Goal: Information Seeking & Learning: Learn about a topic

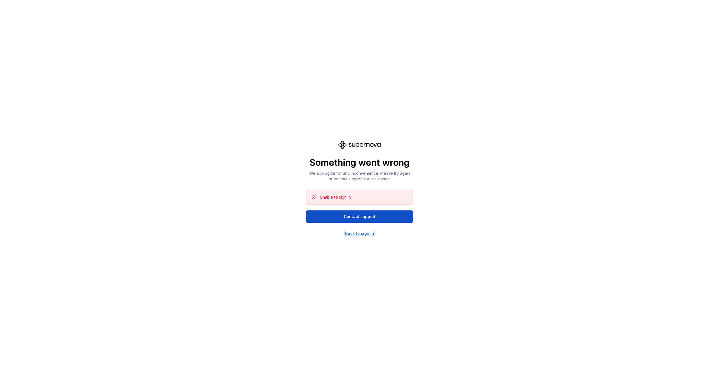
click at [360, 234] on div "Back to sign in" at bounding box center [359, 233] width 29 height 6
click at [361, 234] on div "Back to sign in" at bounding box center [359, 233] width 29 height 6
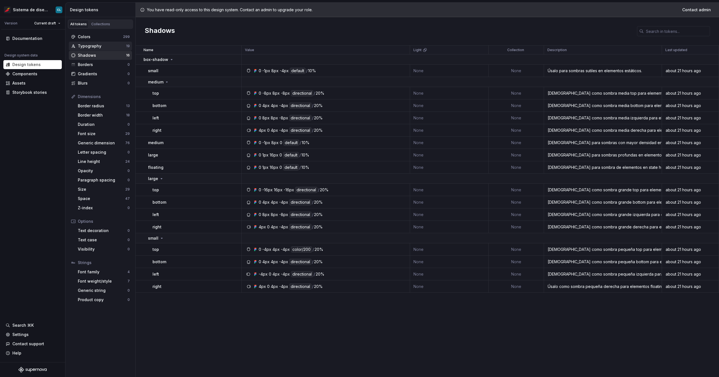
click at [97, 45] on div "Typography" at bounding box center [102, 46] width 48 height 6
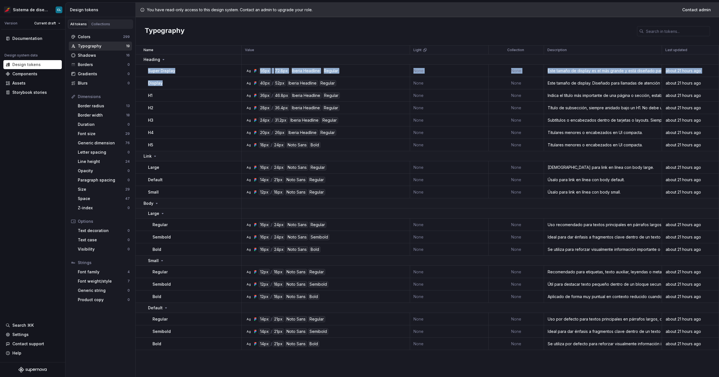
drag, startPoint x: 167, startPoint y: 82, endPoint x: 145, endPoint y: 68, distance: 25.9
click at [145, 68] on tbody "Heading Super Display Ag 56px / 72.8px Iberia Headline Regular None None Este t…" at bounding box center [427, 201] width 583 height 295
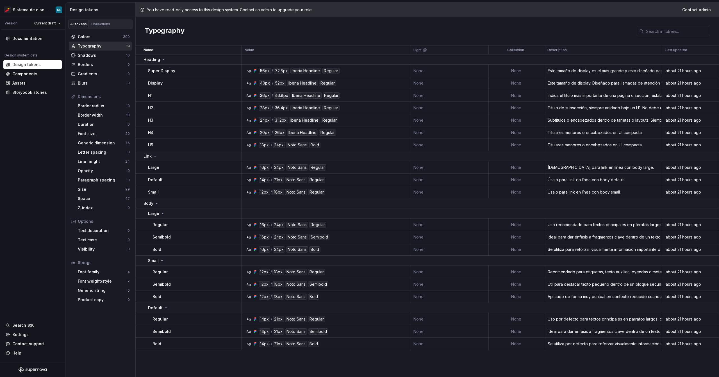
click at [152, 72] on p "Super Display" at bounding box center [161, 71] width 27 height 6
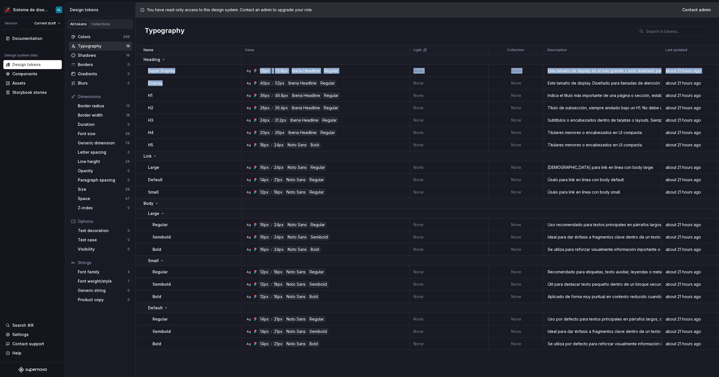
drag, startPoint x: 169, startPoint y: 83, endPoint x: 147, endPoint y: 70, distance: 25.7
click at [147, 70] on tbody "Heading Super Display Ag 56px / 72.8px Iberia Headline Regular None None Este t…" at bounding box center [427, 201] width 583 height 295
click at [86, 53] on div "Shadows" at bounding box center [102, 55] width 48 height 6
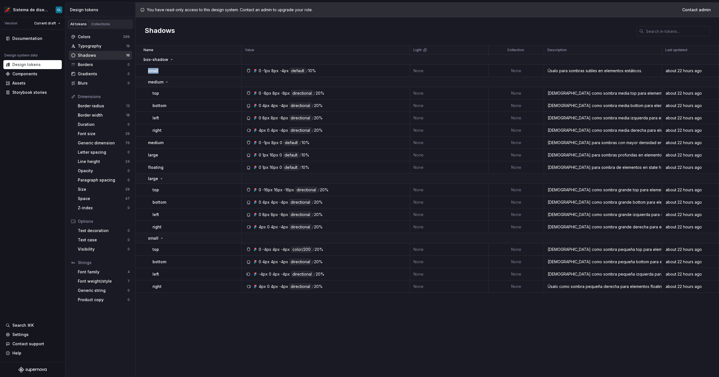
drag, startPoint x: 164, startPoint y: 69, endPoint x: 138, endPoint y: 68, distance: 25.6
click at [138, 68] on td "small" at bounding box center [189, 71] width 106 height 12
click at [163, 79] on p "medium" at bounding box center [155, 82] width 15 height 6
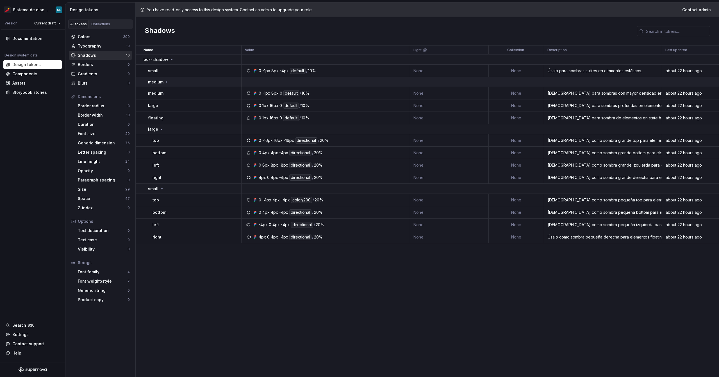
click at [163, 79] on p "medium" at bounding box center [155, 82] width 15 height 6
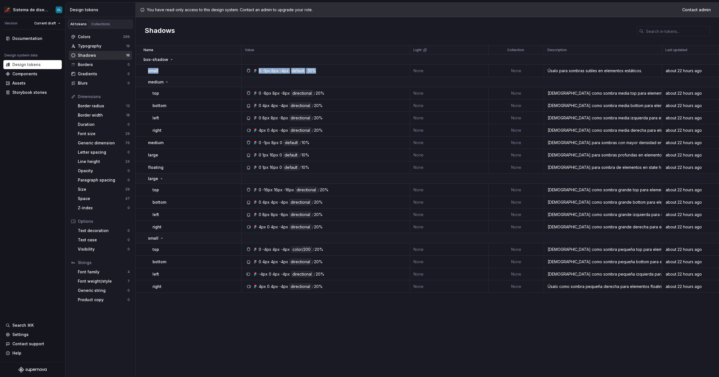
drag, startPoint x: 147, startPoint y: 70, endPoint x: 323, endPoint y: 72, distance: 175.7
click at [323, 72] on tr "small 0 -1px 8px -4px default / 10% None None Úsalo para sombras sutiles en ele…" at bounding box center [427, 71] width 583 height 12
click at [30, 10] on html "Sistema de diseño Iberia CL Version Current draft Documentation Design system d…" at bounding box center [359, 188] width 719 height 377
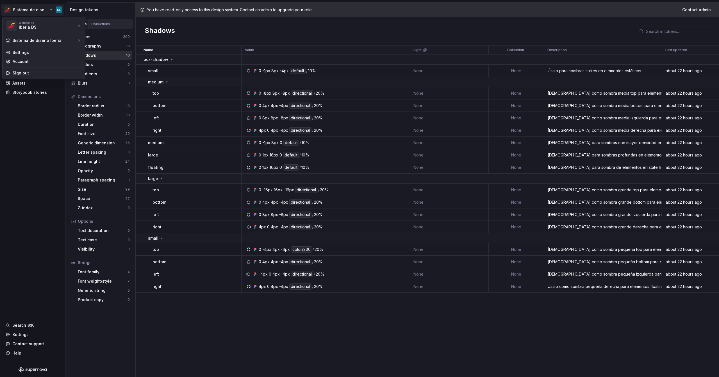
click at [45, 16] on html "Sistema de diseño Iberia CL Version Current draft Documentation Design system d…" at bounding box center [359, 188] width 719 height 377
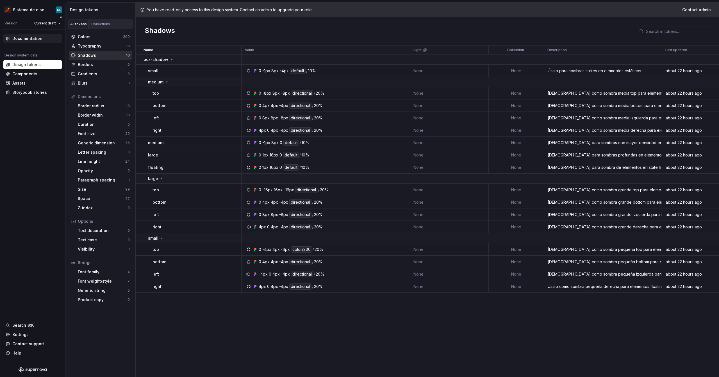
click at [28, 41] on div "Documentation" at bounding box center [32, 38] width 58 height 9
